Goal: Task Accomplishment & Management: Manage account settings

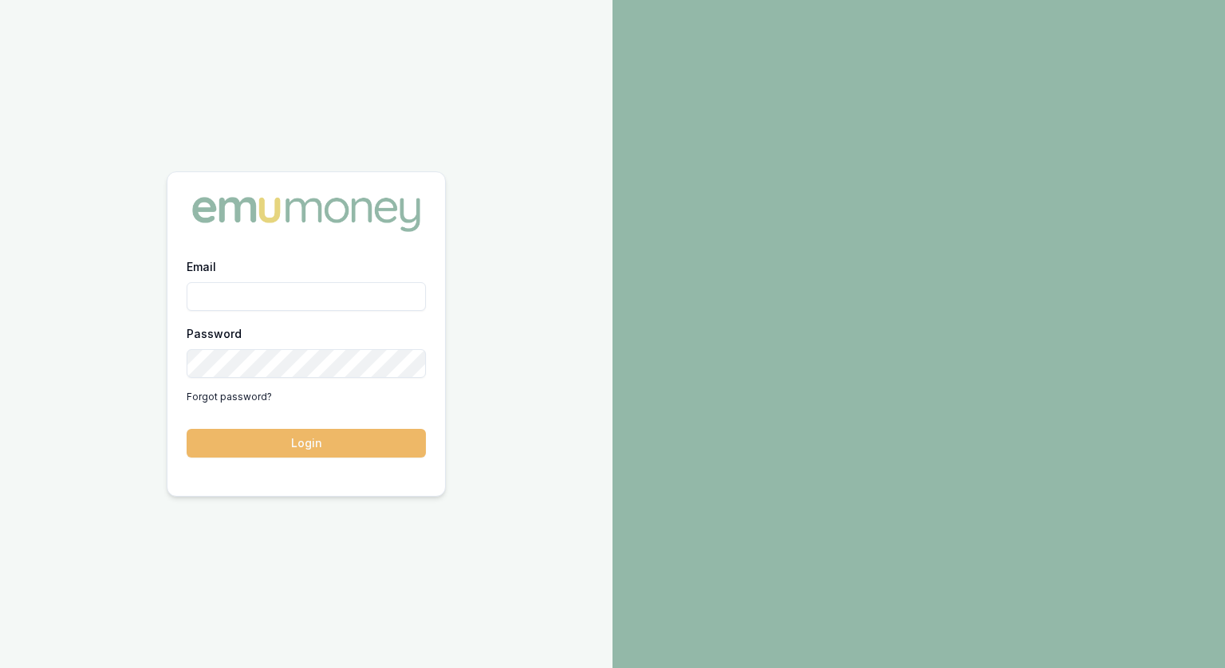
type input "jonathan.myers@emumoney.com.au"
click at [321, 446] on button "Login" at bounding box center [306, 443] width 239 height 29
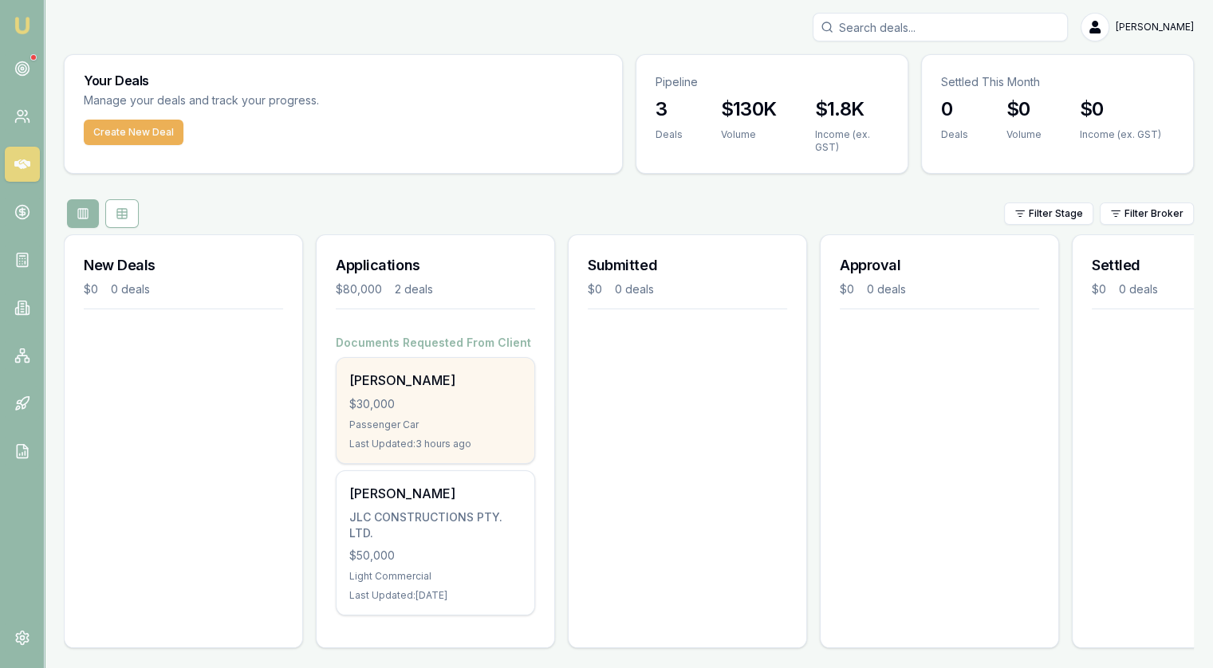
click at [488, 383] on div "[PERSON_NAME]" at bounding box center [435, 380] width 172 height 19
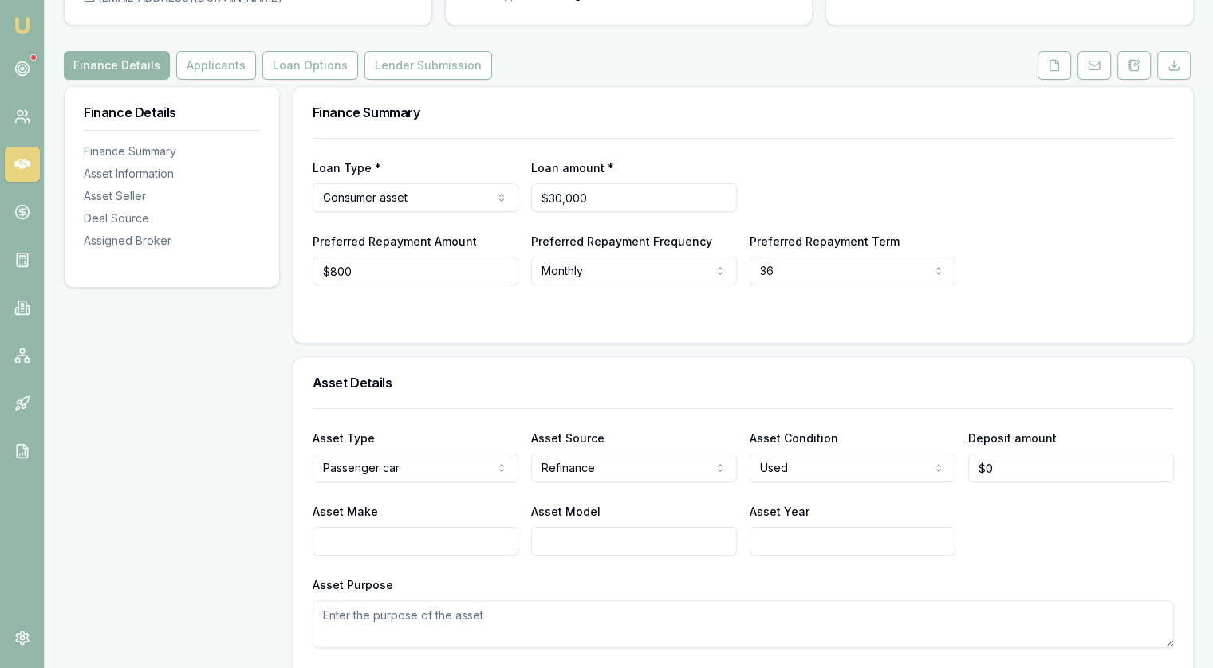
scroll to position [80, 0]
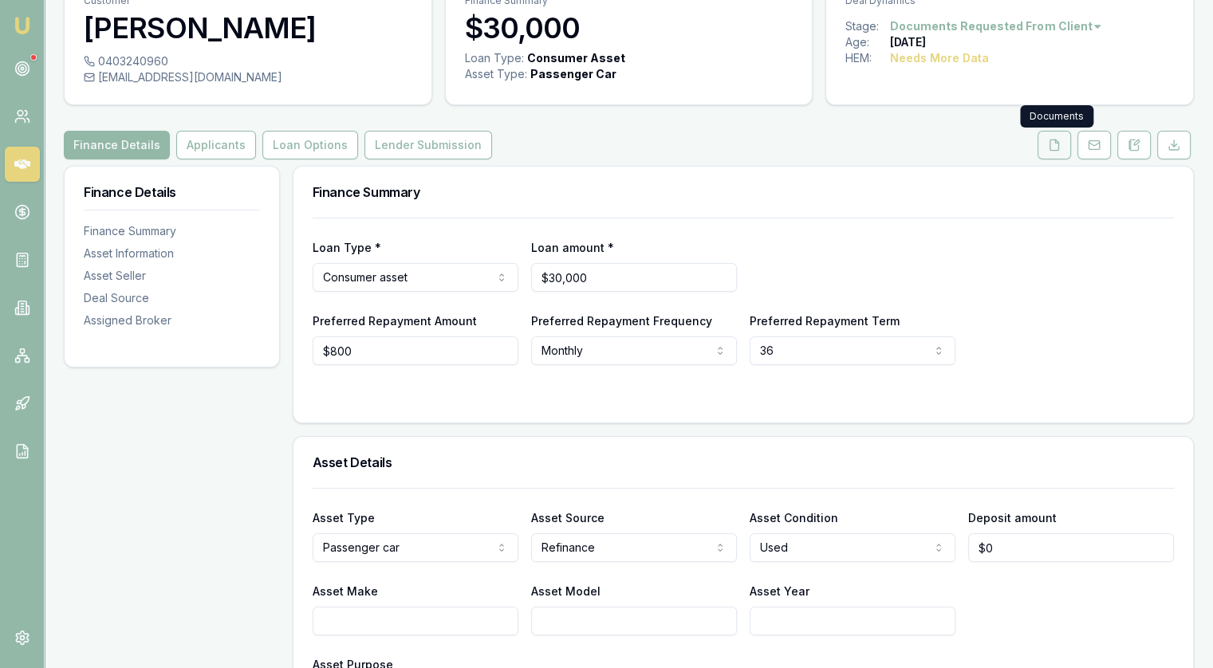
click at [1049, 152] on button at bounding box center [1053, 145] width 33 height 29
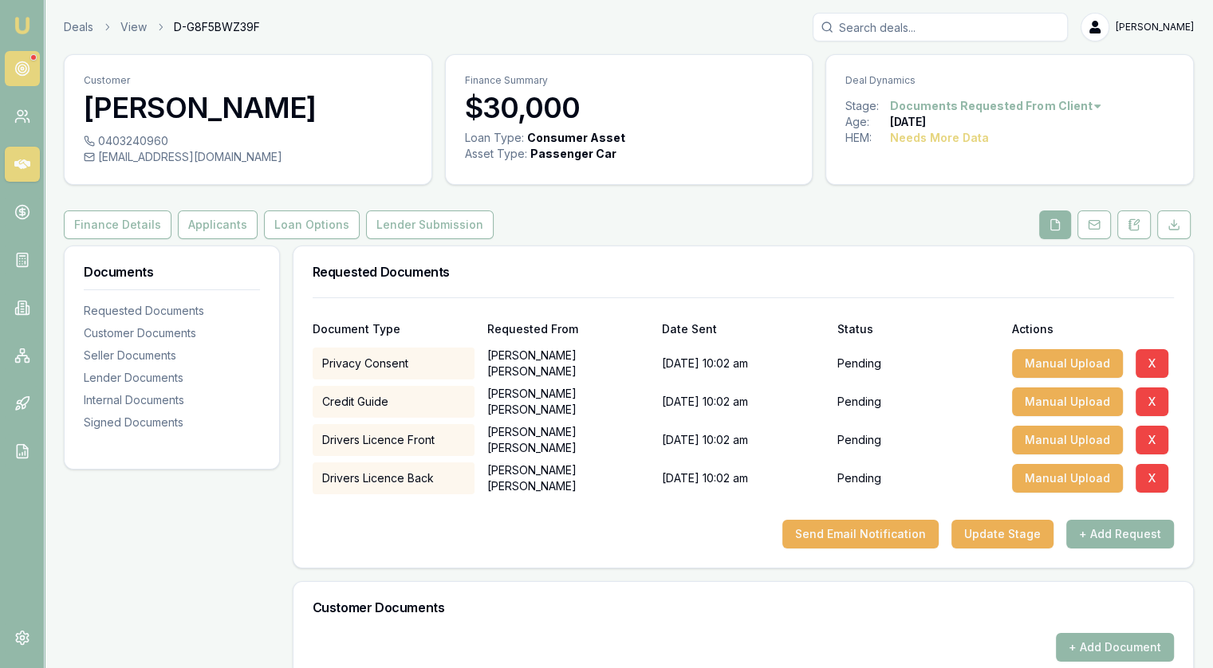
click at [31, 71] on link at bounding box center [22, 68] width 35 height 35
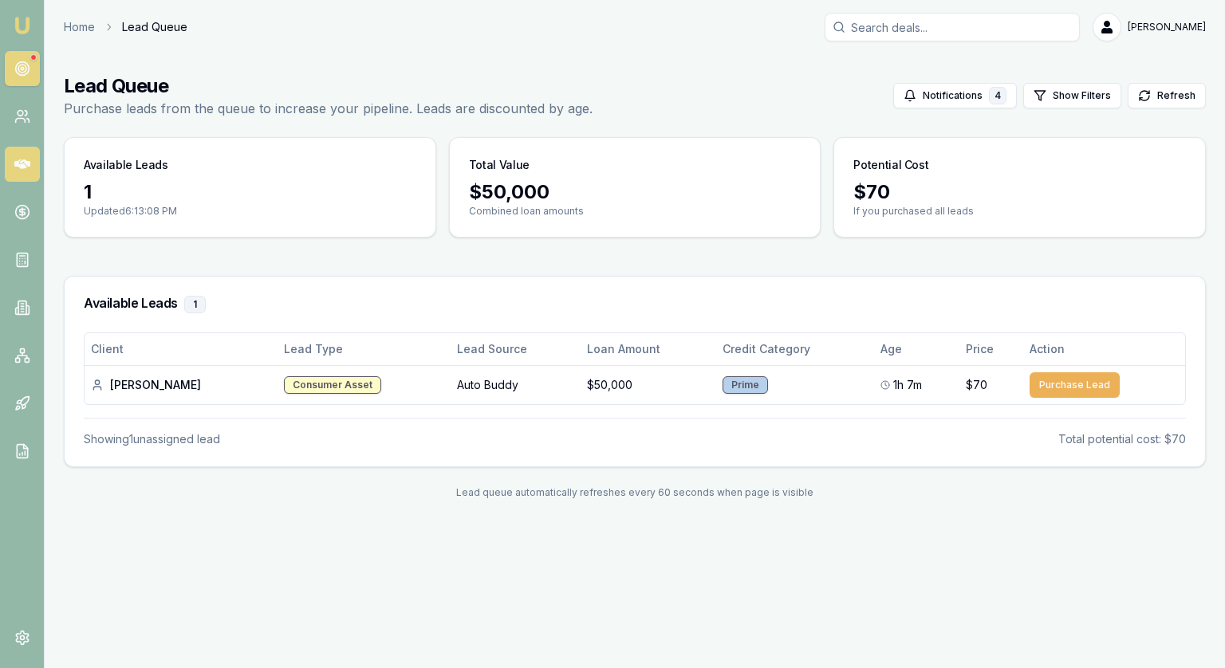
click at [25, 166] on icon at bounding box center [22, 164] width 16 height 10
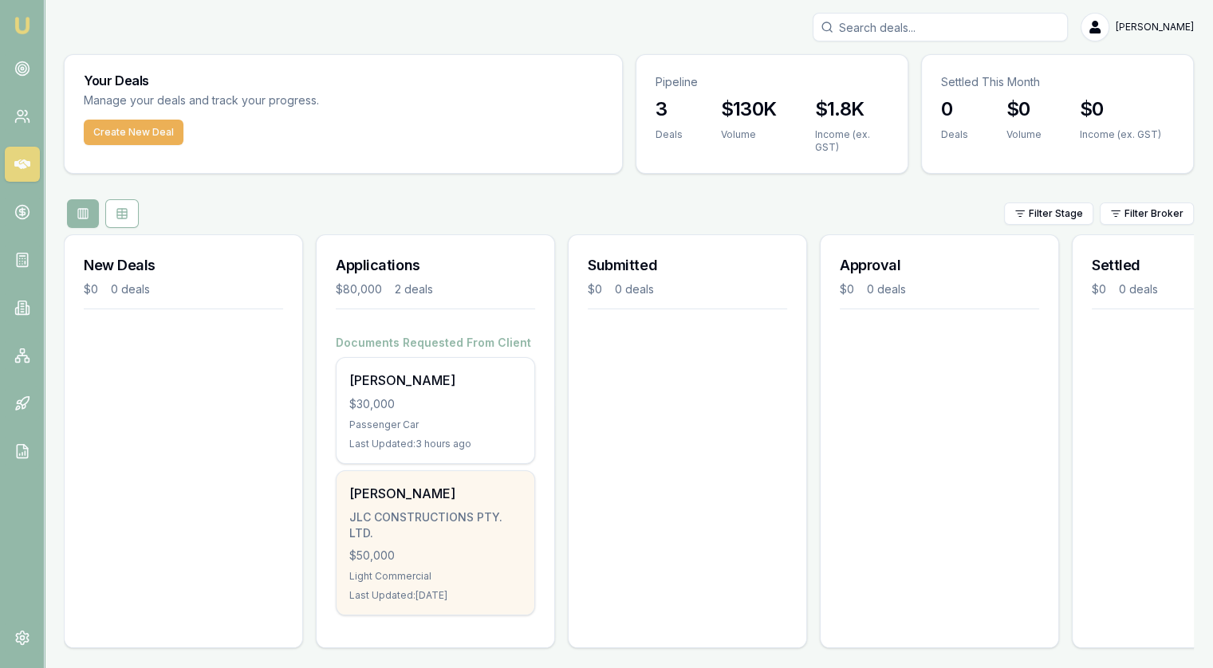
click at [490, 544] on div "Chris Hodder JLC CONSTRUCTIONS PTY. LTD. $50,000 Light Commercial Last Updated:…" at bounding box center [435, 543] width 198 height 144
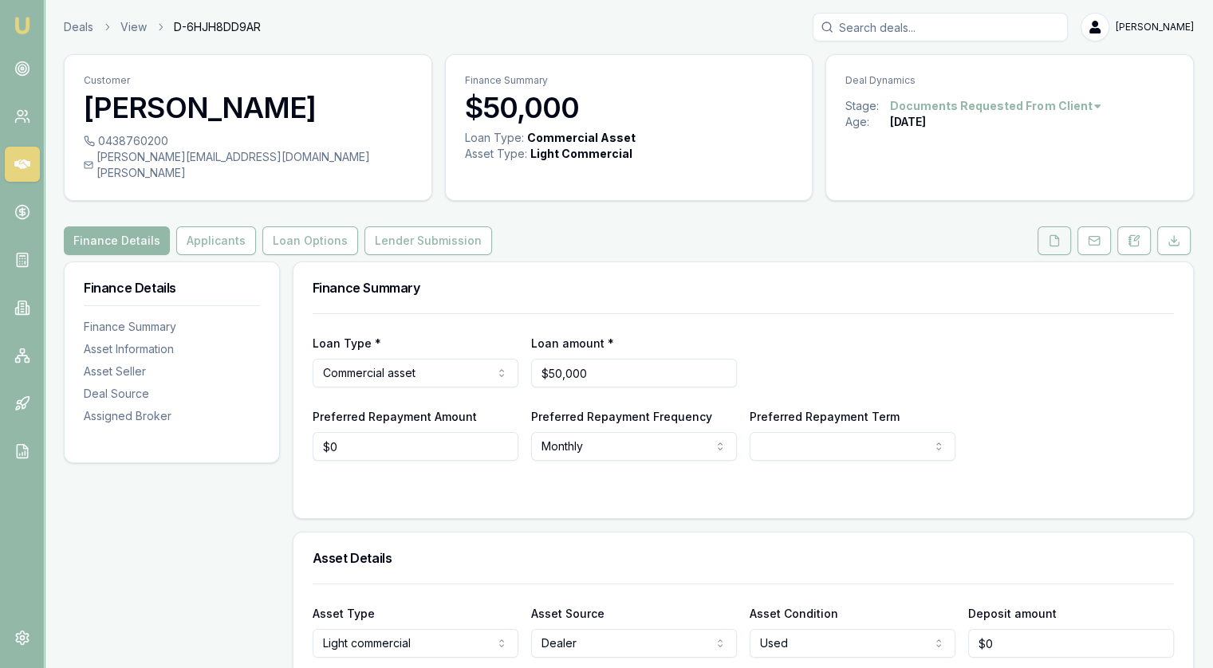
click at [1041, 232] on button at bounding box center [1053, 240] width 33 height 29
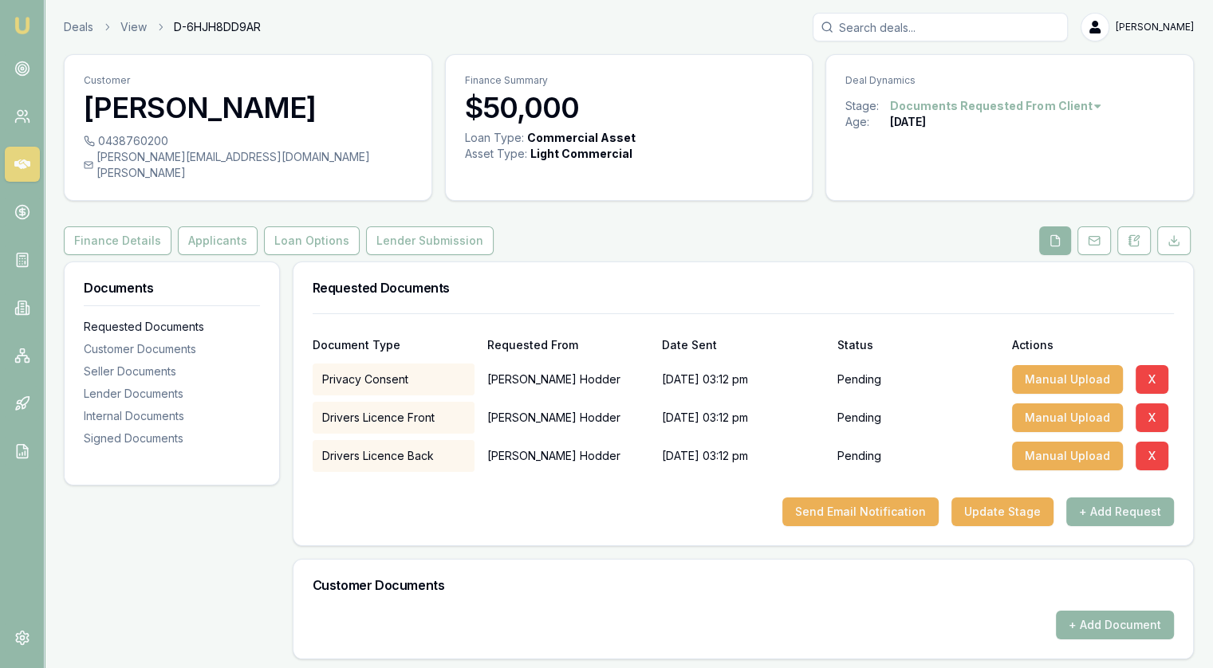
click at [186, 319] on div "Requested Documents" at bounding box center [172, 327] width 176 height 16
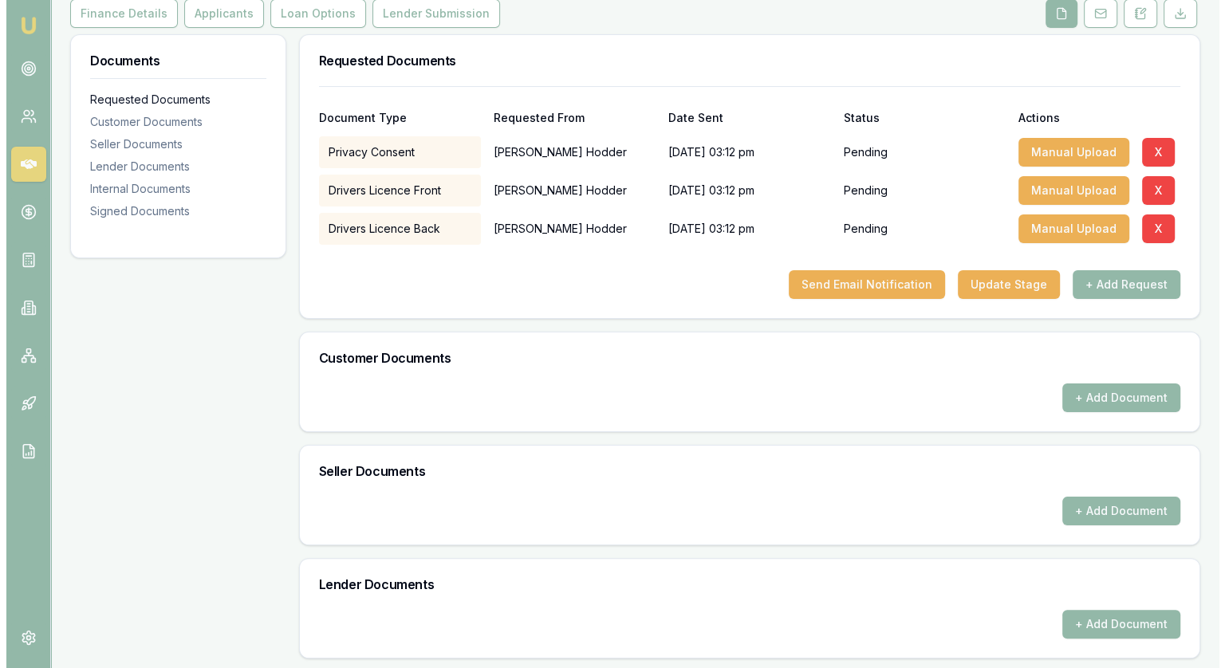
scroll to position [246, 0]
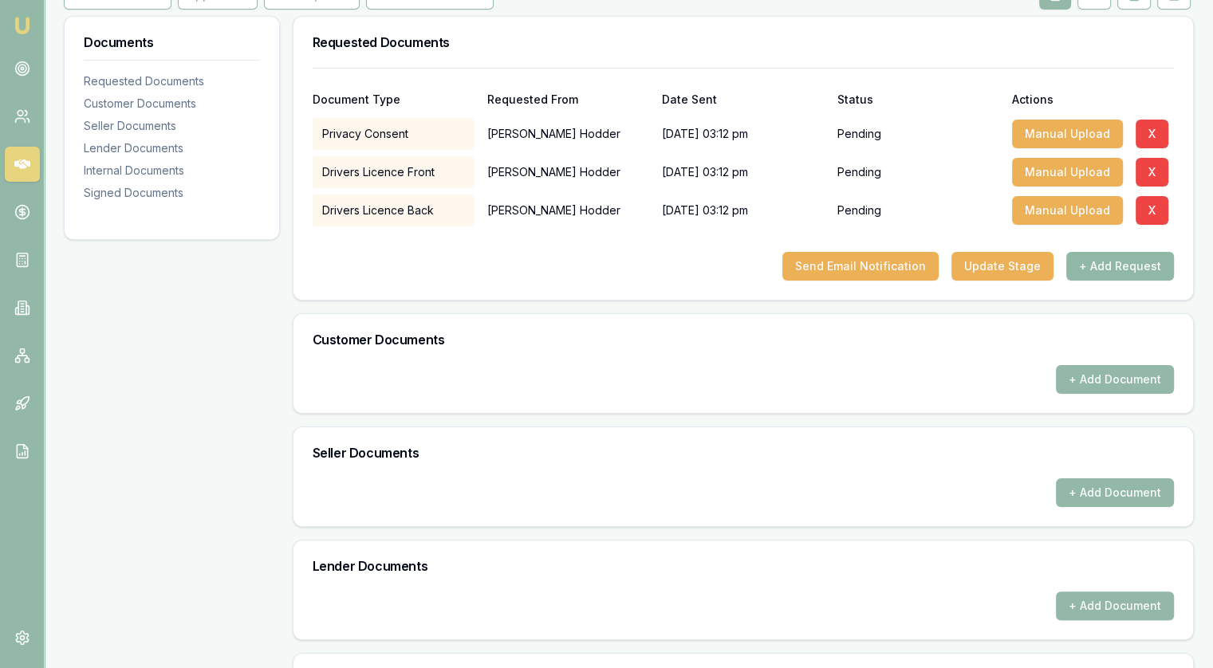
click at [1134, 252] on button "+ Add Request" at bounding box center [1120, 266] width 108 height 29
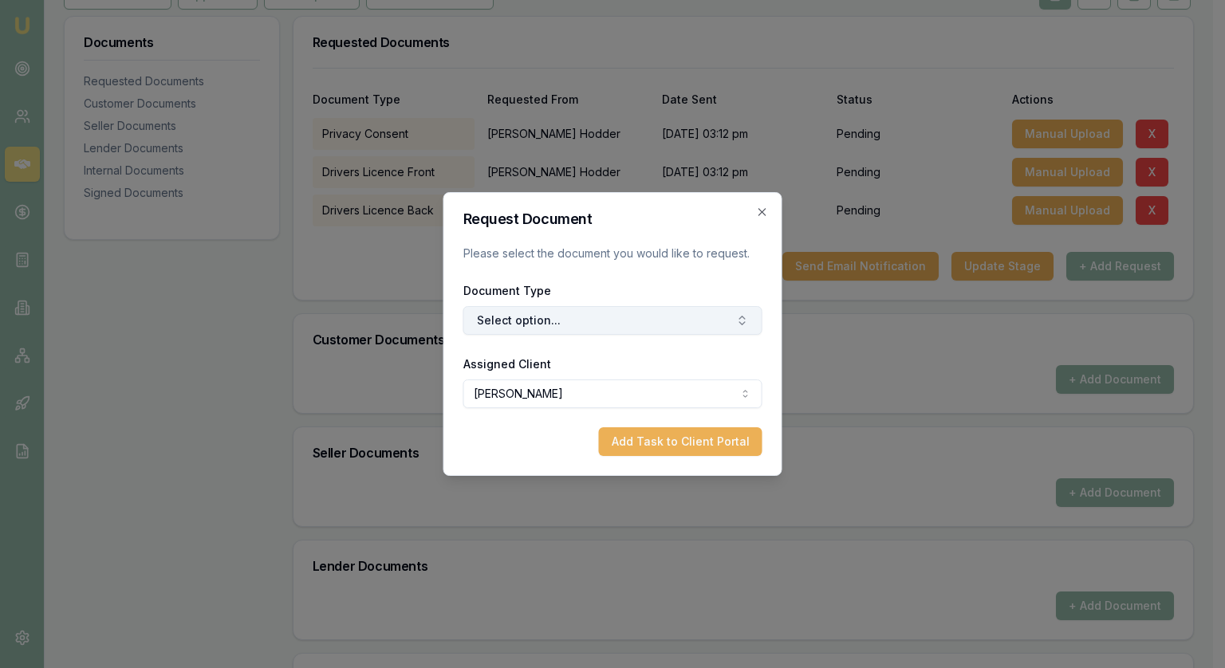
click at [628, 317] on button "Select option..." at bounding box center [612, 320] width 299 height 29
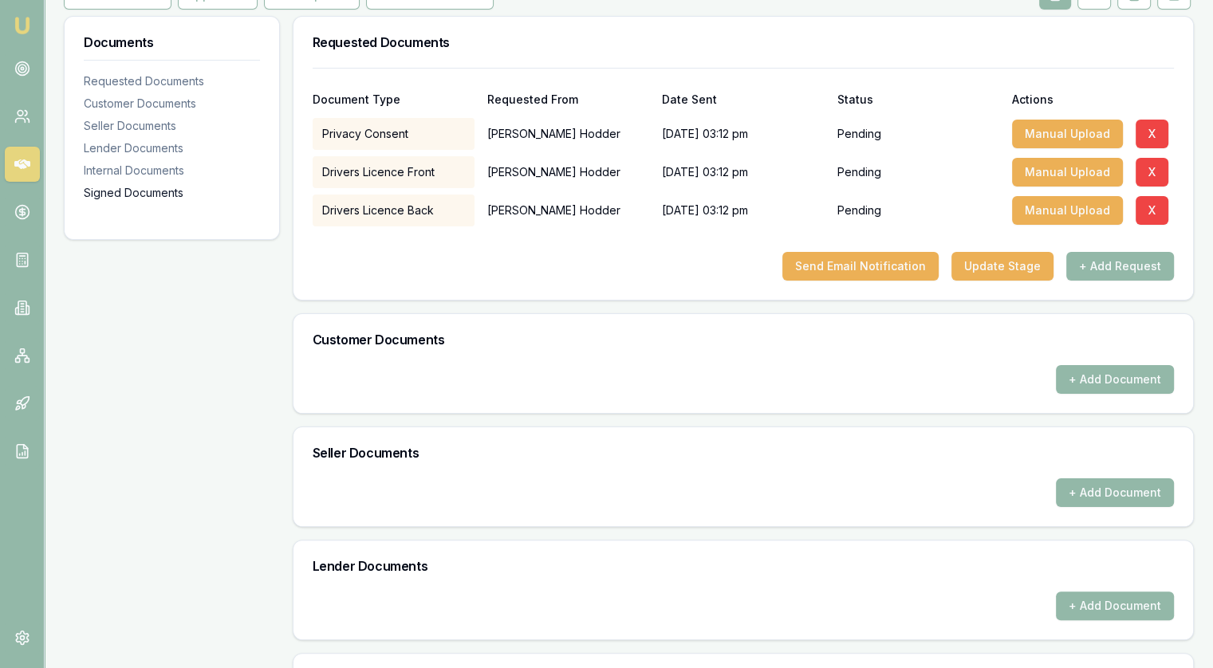
scroll to position [0, 0]
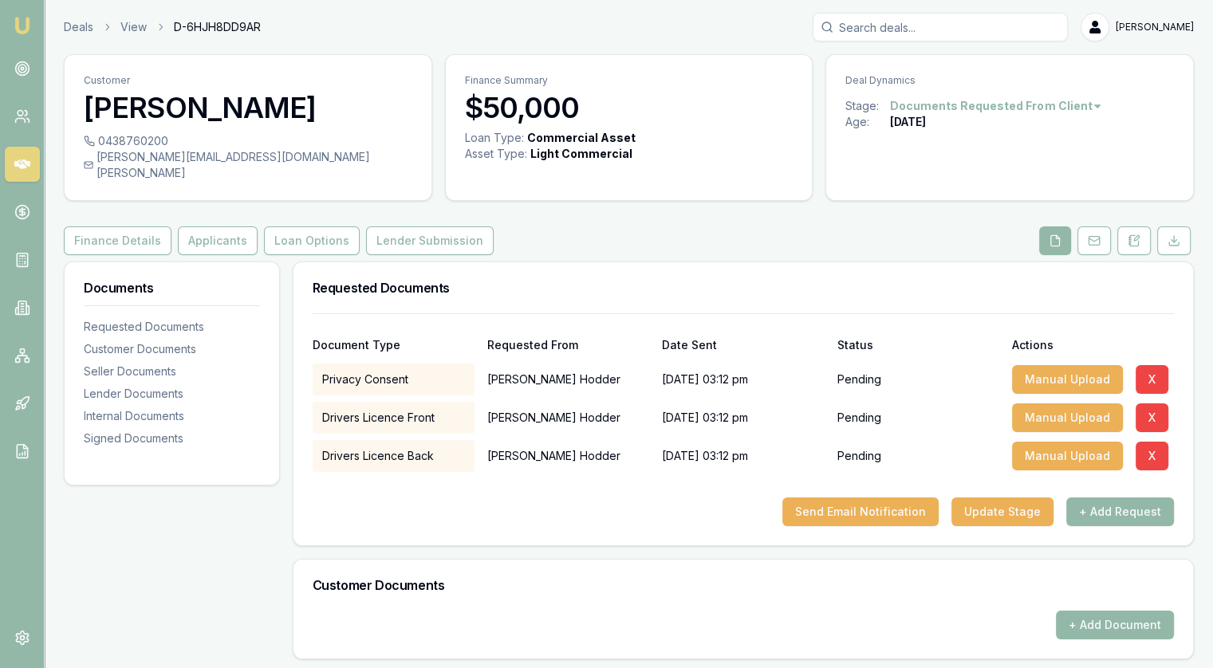
click at [7, 160] on link at bounding box center [22, 164] width 35 height 35
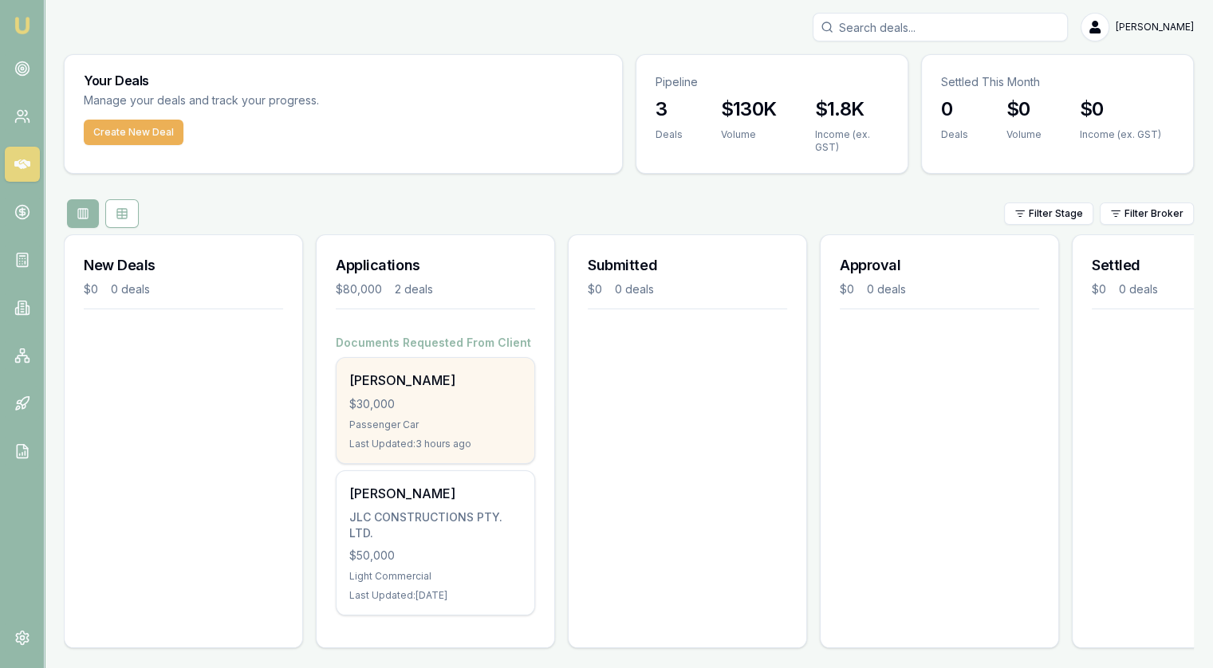
click at [437, 411] on div "$30,000" at bounding box center [435, 404] width 172 height 16
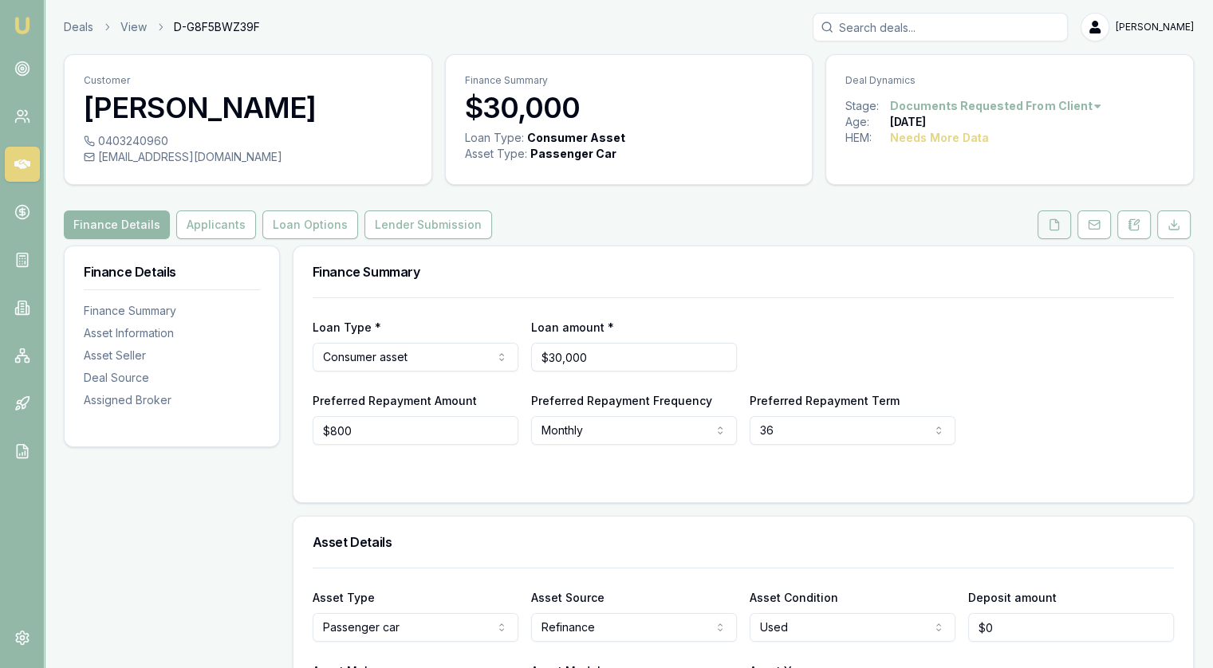
click at [1050, 222] on icon at bounding box center [1054, 224] width 9 height 10
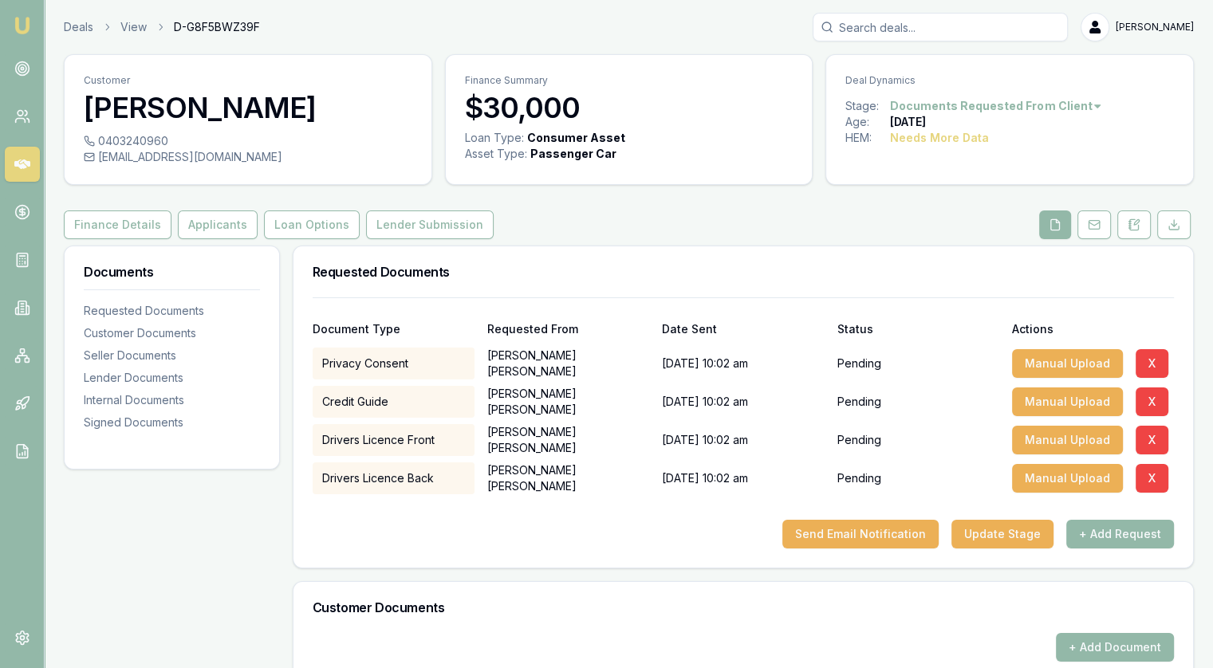
click at [10, 159] on link at bounding box center [22, 164] width 35 height 35
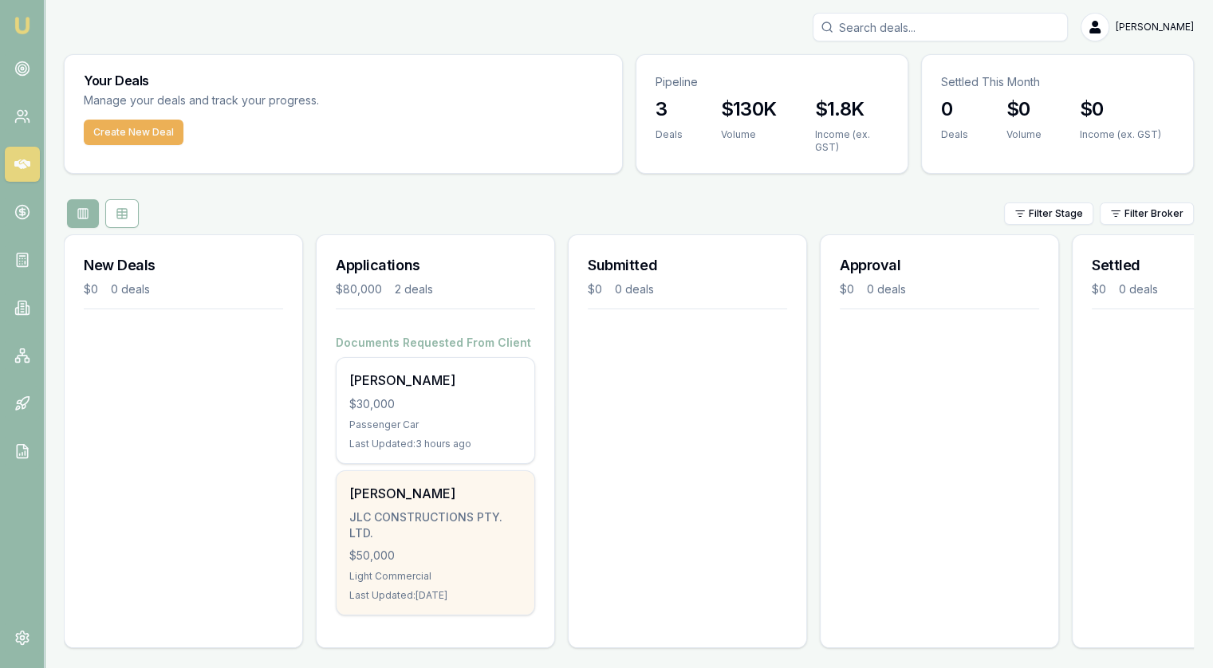
click at [412, 550] on div "$50,000" at bounding box center [435, 556] width 172 height 16
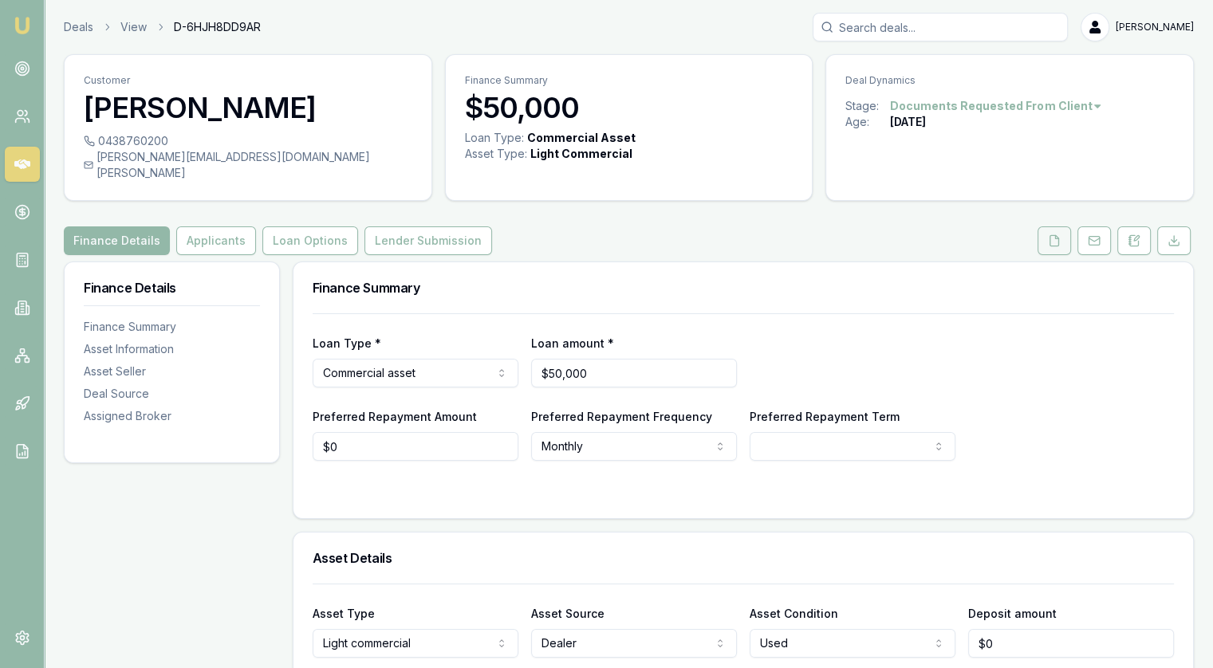
click at [1060, 226] on button at bounding box center [1053, 240] width 33 height 29
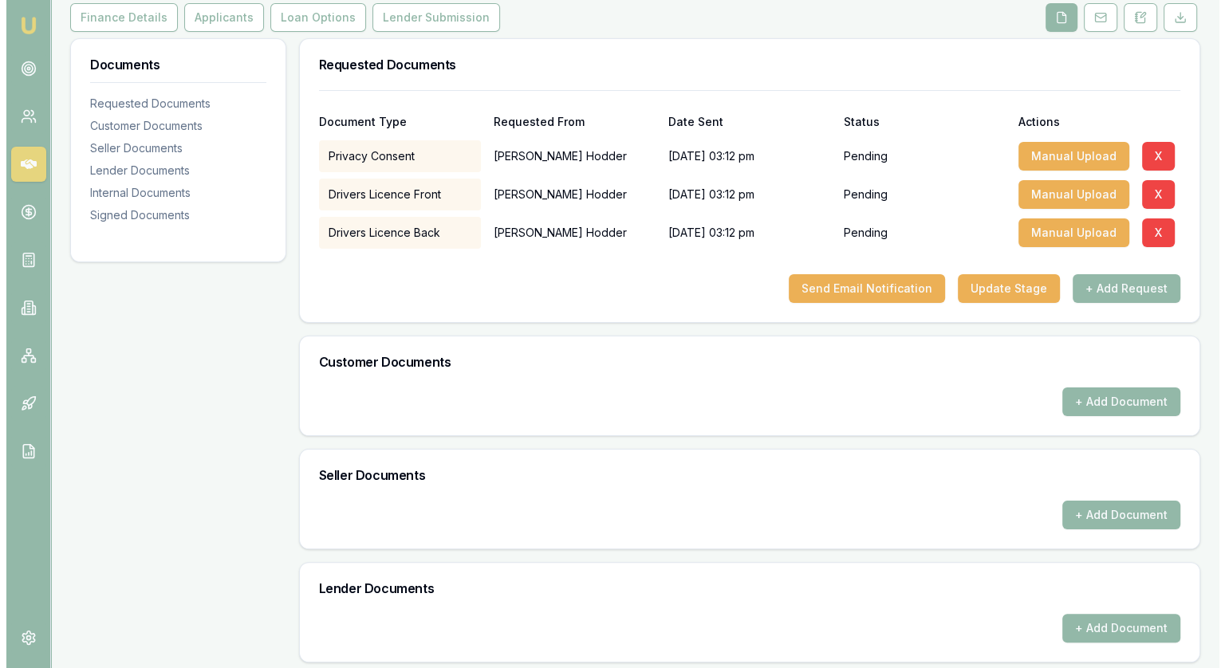
scroll to position [199, 0]
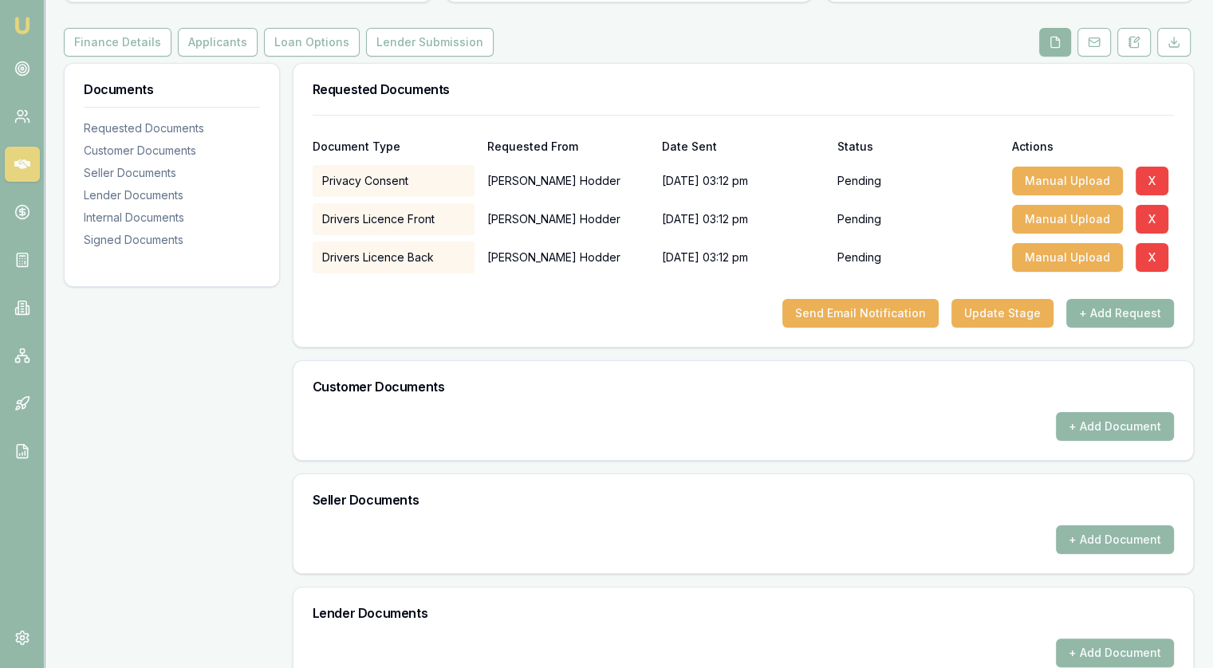
click at [1154, 299] on button "+ Add Request" at bounding box center [1120, 313] width 108 height 29
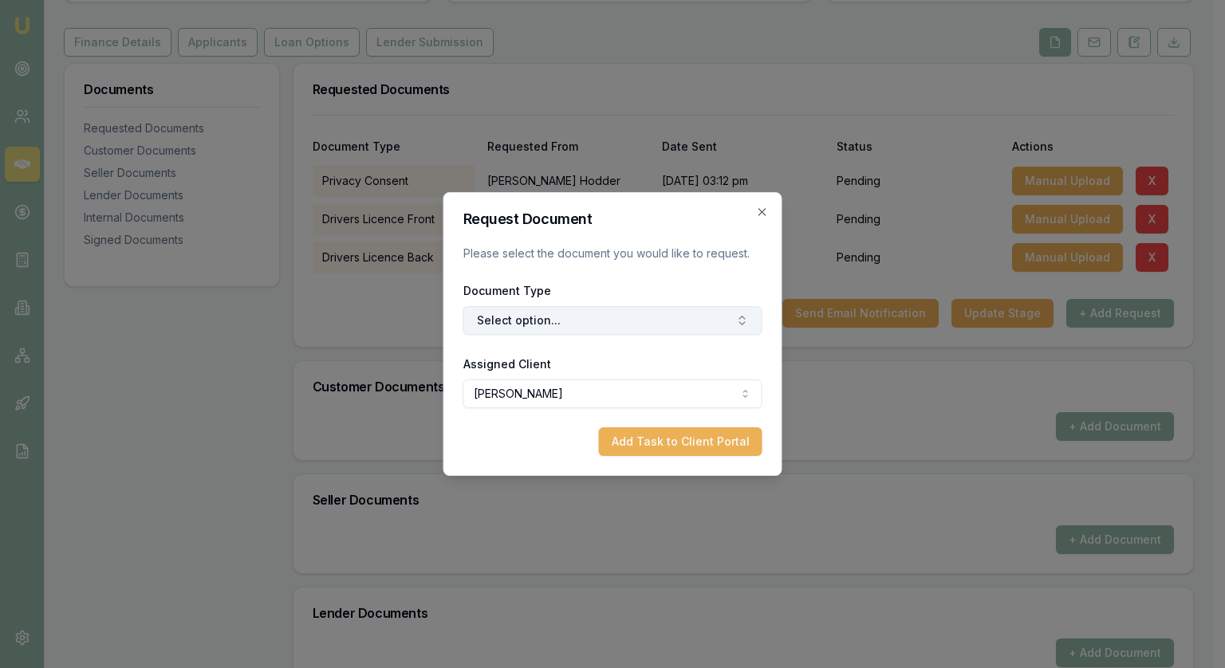
click at [515, 321] on button "Select option..." at bounding box center [612, 320] width 299 height 29
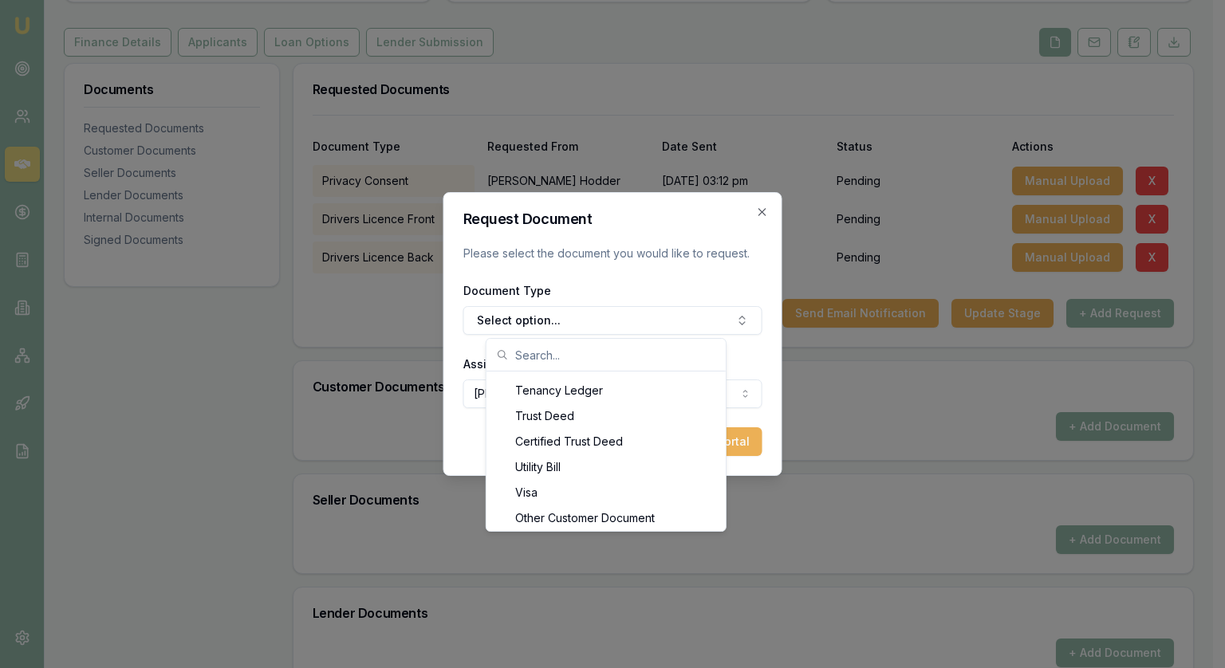
scroll to position [1846, 0]
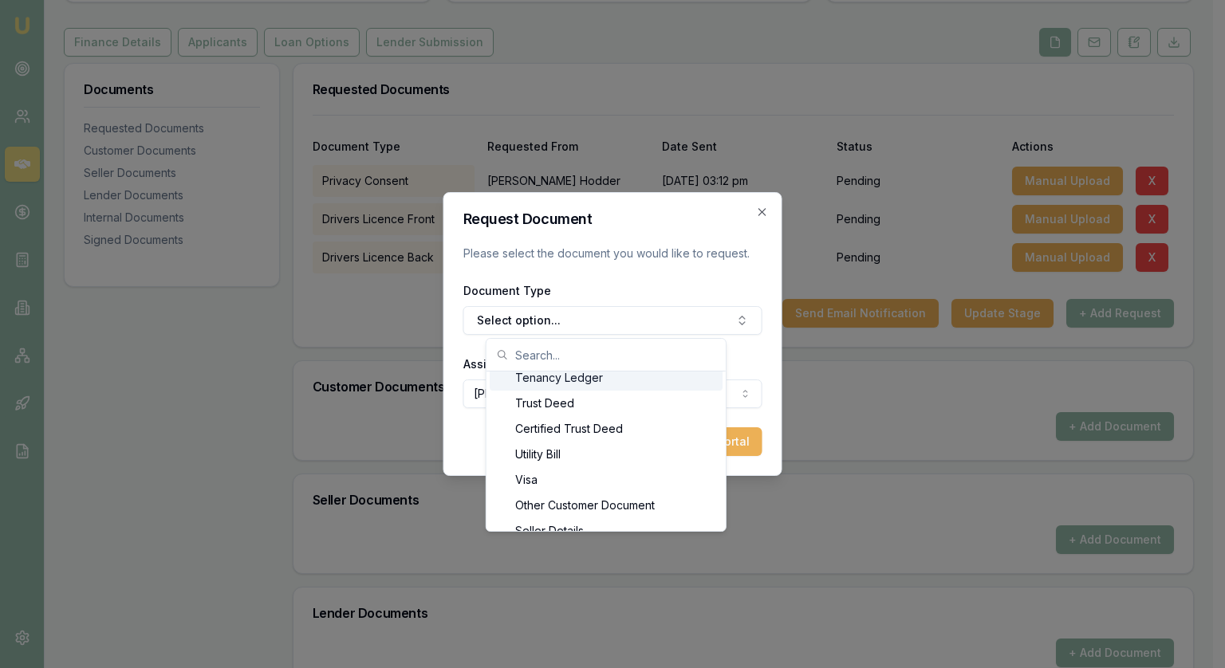
click at [542, 359] on input "text" at bounding box center [615, 355] width 201 height 32
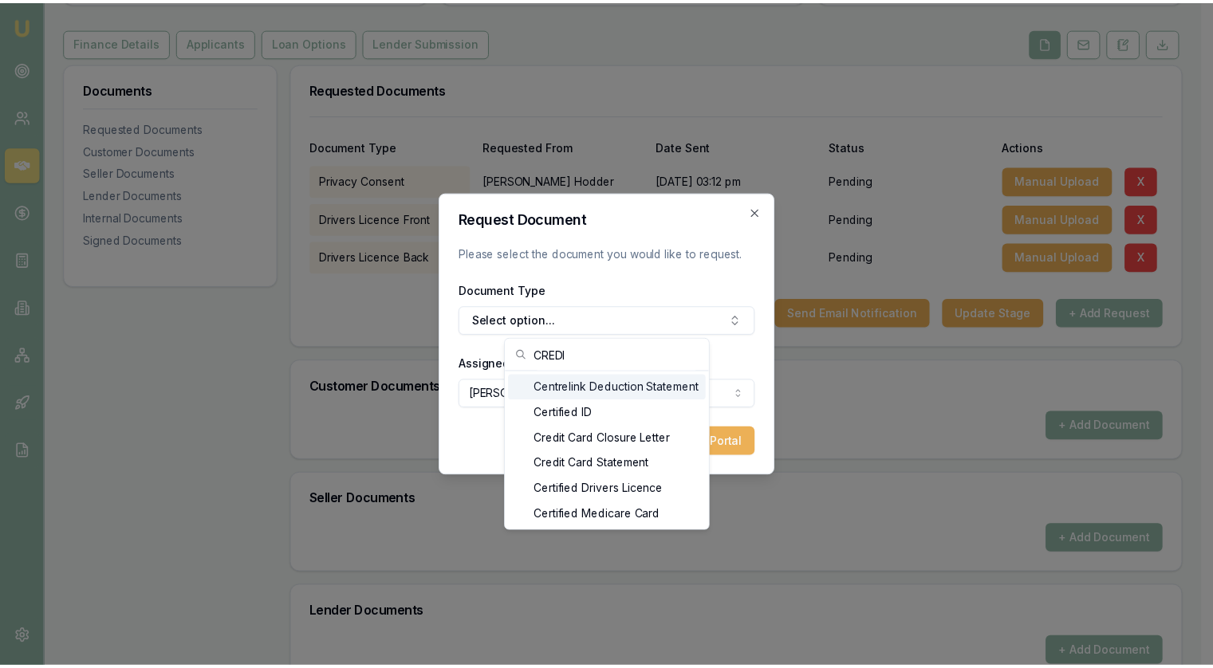
scroll to position [0, 0]
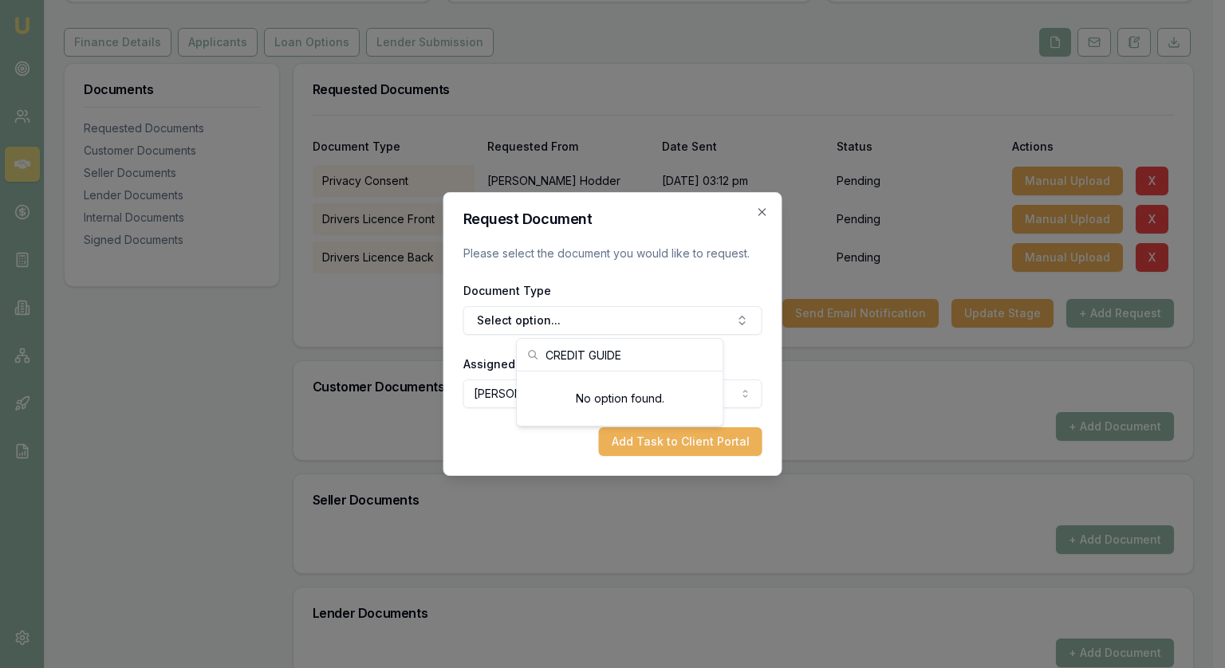
type input "CREDIT GUIDE"
click at [670, 202] on div "Request Document Please select the document you would like to request. Document…" at bounding box center [612, 334] width 339 height 284
click at [759, 211] on icon "button" at bounding box center [762, 212] width 13 height 13
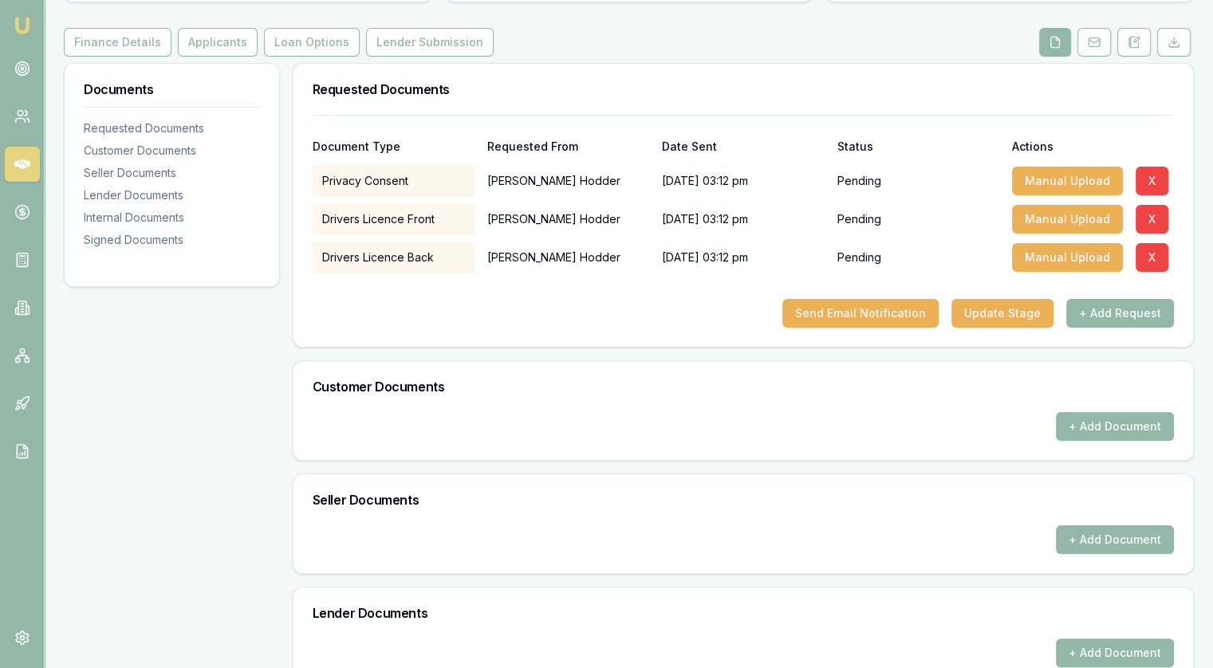
click at [22, 168] on icon at bounding box center [22, 164] width 16 height 10
